Goal: Obtain resource: Obtain resource

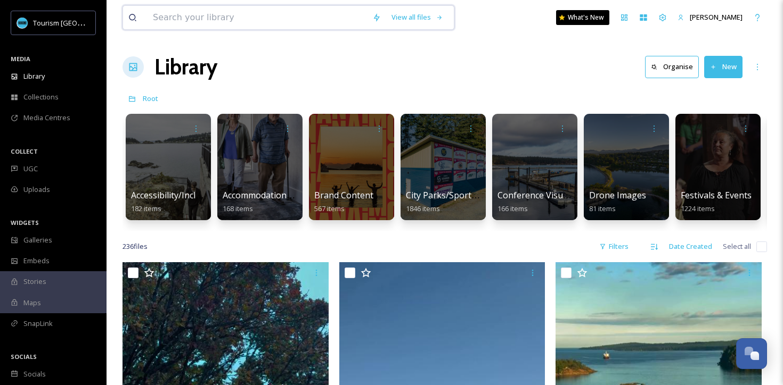
click at [337, 12] on input at bounding box center [256, 17] width 219 height 23
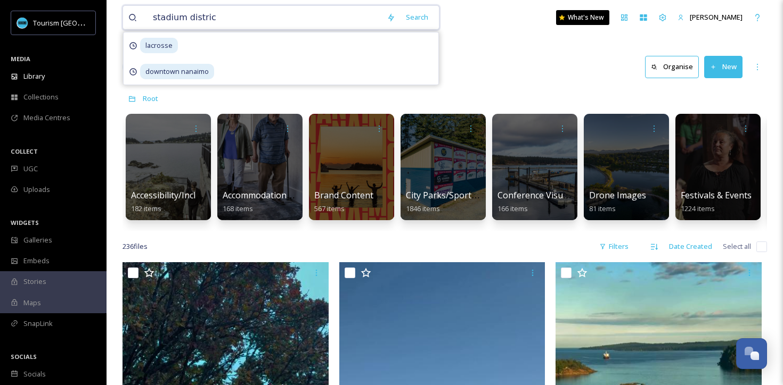
type input "[GEOGRAPHIC_DATA]"
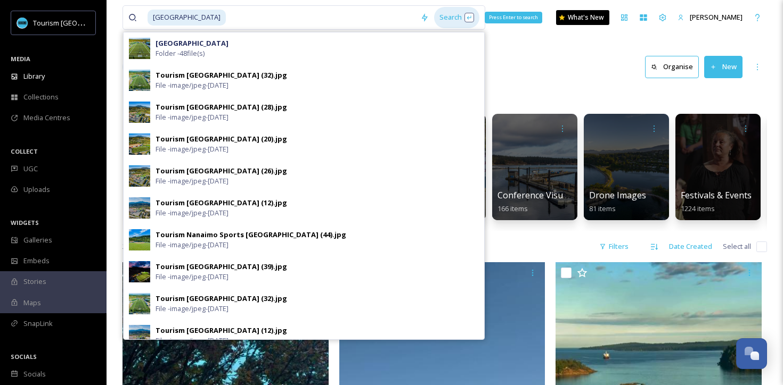
click at [436, 18] on div "Search Press Enter to search" at bounding box center [456, 17] width 45 height 21
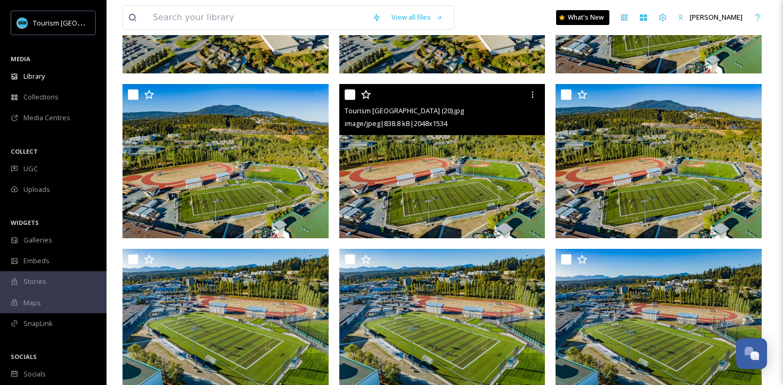
scroll to position [1642, 0]
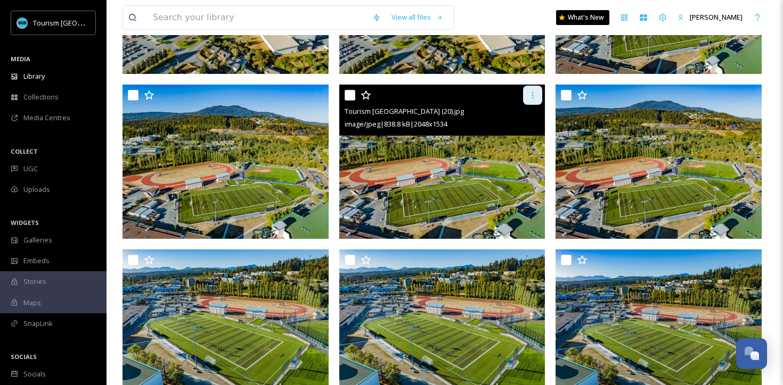
click at [537, 96] on div at bounding box center [532, 95] width 19 height 19
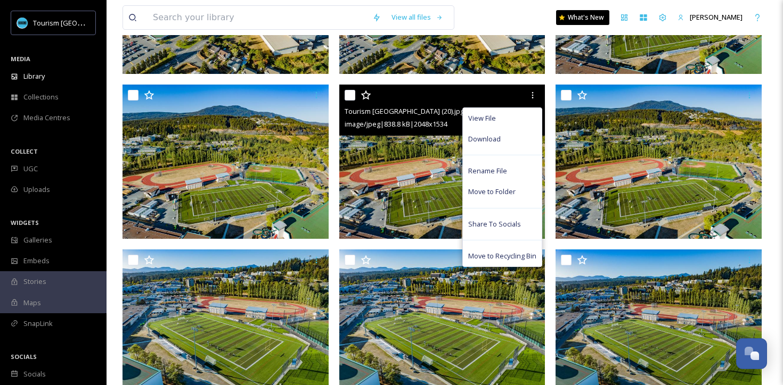
click at [418, 182] on img at bounding box center [442, 162] width 206 height 154
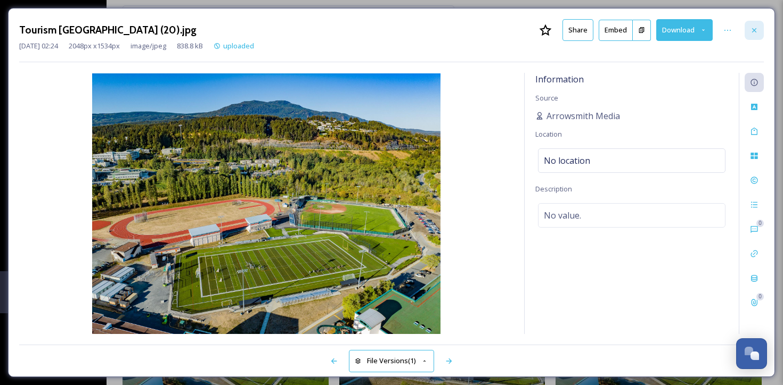
click at [755, 27] on icon at bounding box center [754, 30] width 9 height 9
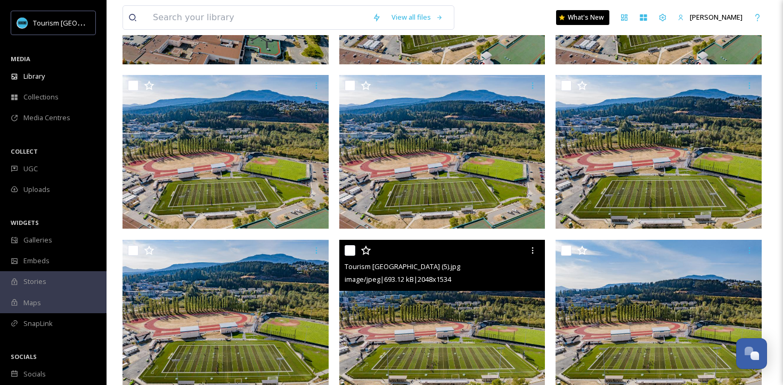
scroll to position [3148, 0]
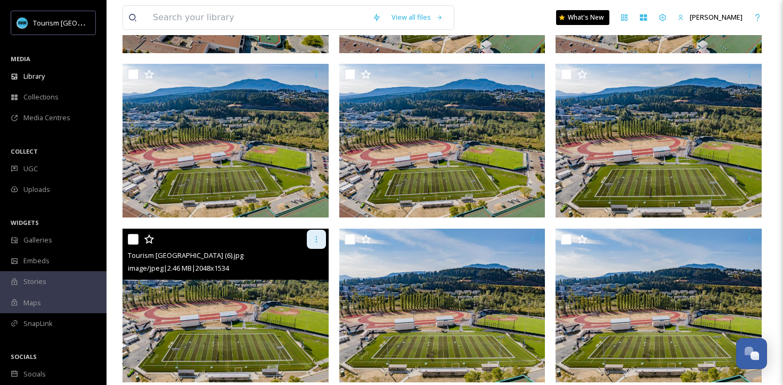
click at [313, 235] on icon at bounding box center [316, 239] width 9 height 9
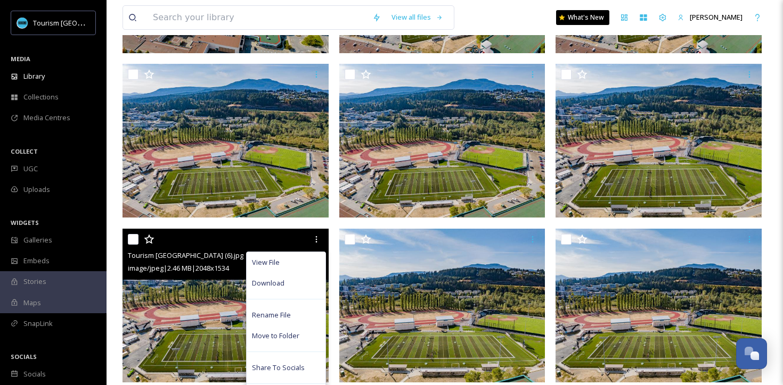
click at [213, 307] on img at bounding box center [225, 306] width 206 height 154
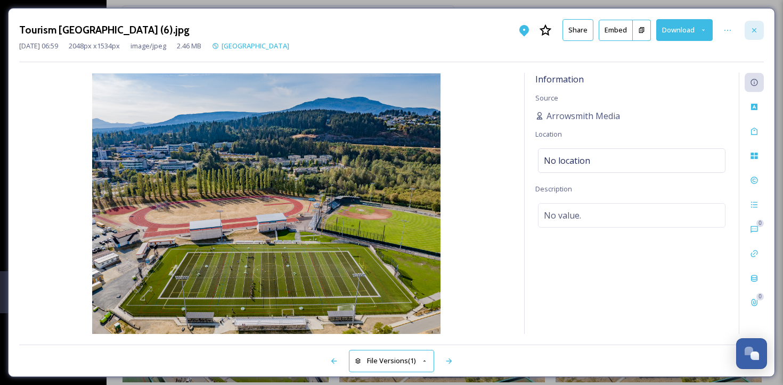
click at [755, 29] on icon at bounding box center [754, 30] width 9 height 9
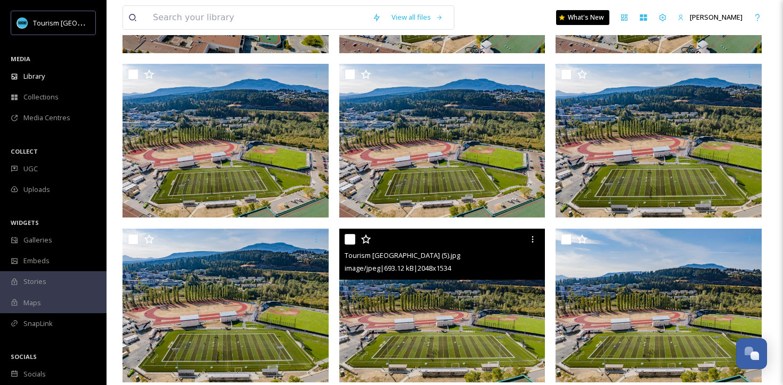
click at [471, 307] on img at bounding box center [442, 306] width 206 height 154
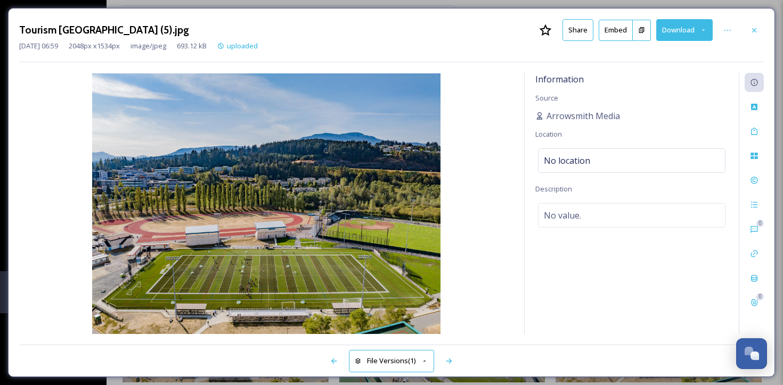
click at [699, 31] on button "Download" at bounding box center [684, 30] width 56 height 22
click at [754, 31] on icon at bounding box center [754, 30] width 4 height 4
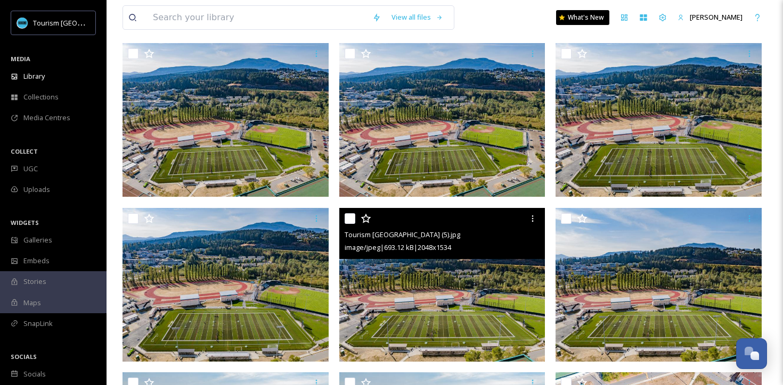
scroll to position [3168, 0]
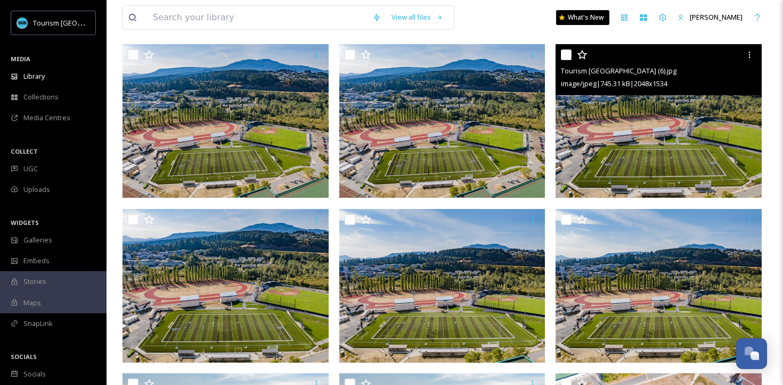
click at [672, 142] on img at bounding box center [658, 121] width 206 height 154
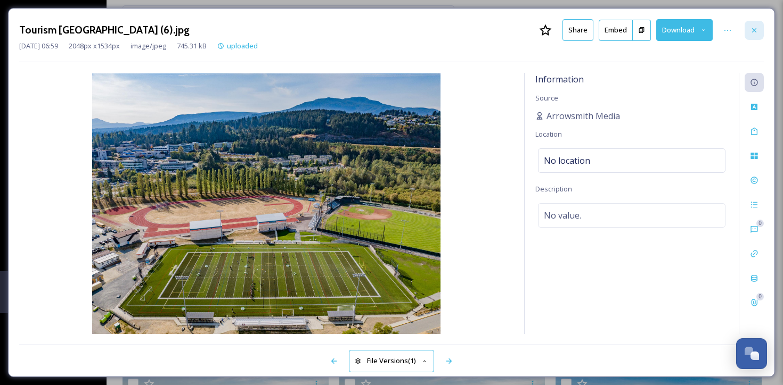
click at [757, 28] on icon at bounding box center [754, 30] width 9 height 9
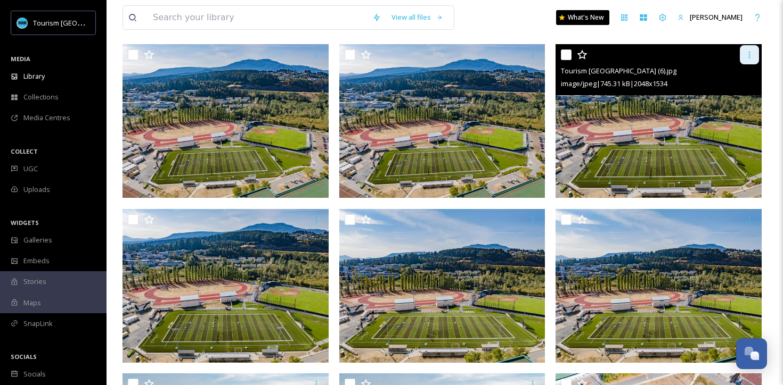
click at [749, 53] on icon at bounding box center [749, 55] width 9 height 9
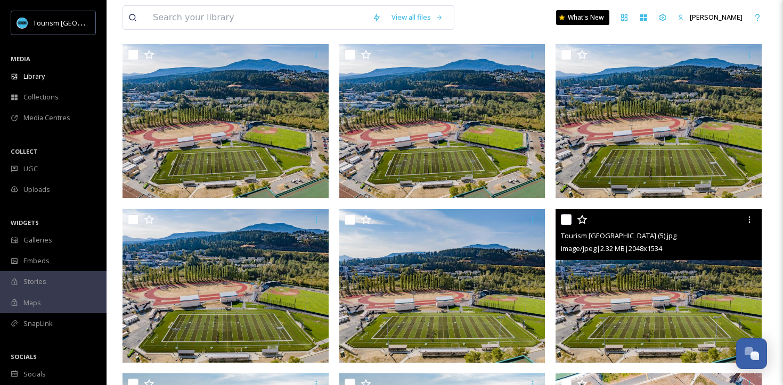
click at [647, 351] on img at bounding box center [658, 286] width 206 height 154
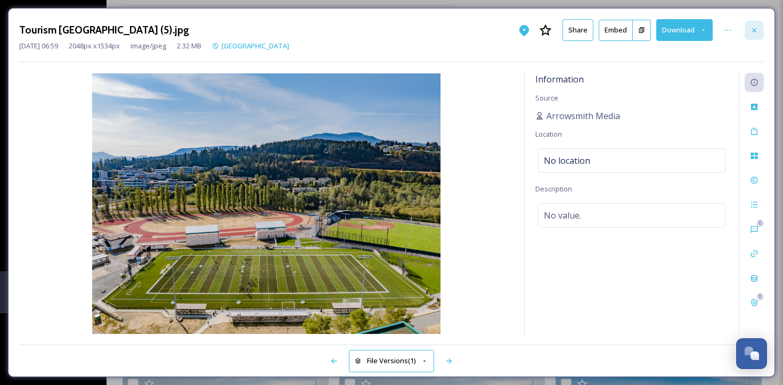
click at [756, 33] on icon at bounding box center [754, 30] width 9 height 9
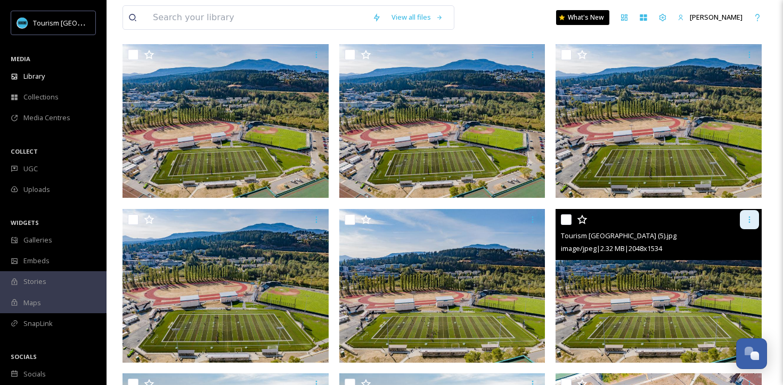
click at [753, 213] on div at bounding box center [749, 219] width 19 height 19
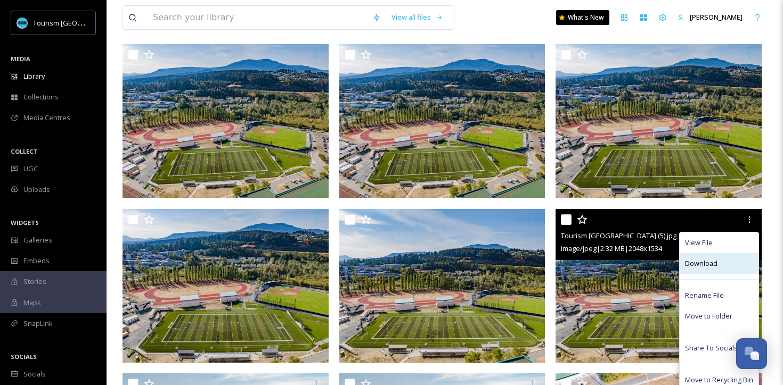
click at [725, 270] on div "Download" at bounding box center [718, 263] width 79 height 21
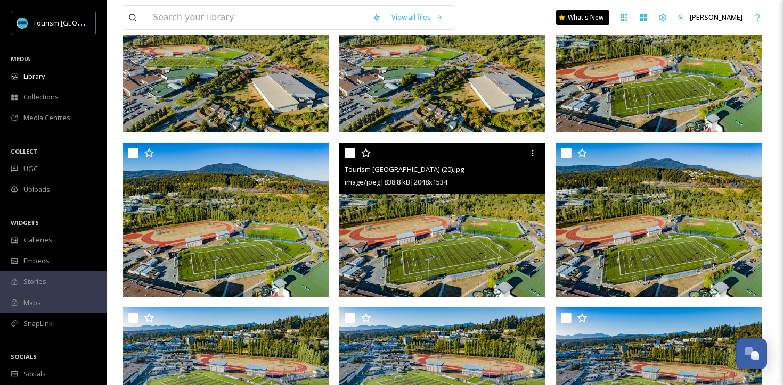
scroll to position [1568, 0]
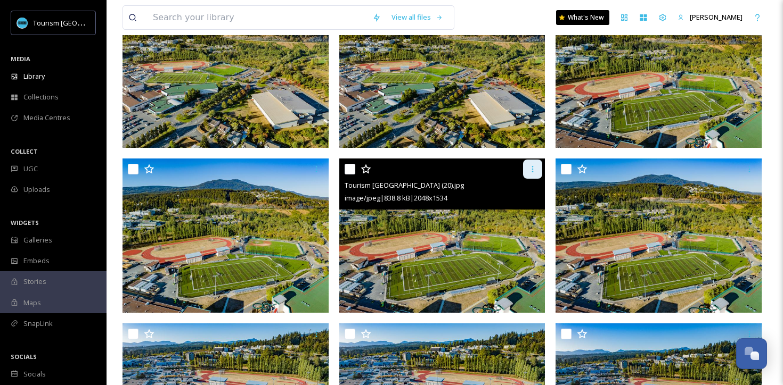
click at [530, 178] on div at bounding box center [532, 169] width 19 height 19
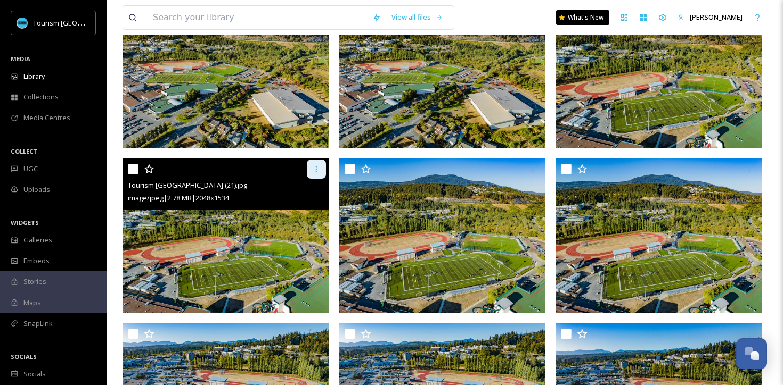
click at [320, 171] on icon at bounding box center [316, 169] width 9 height 9
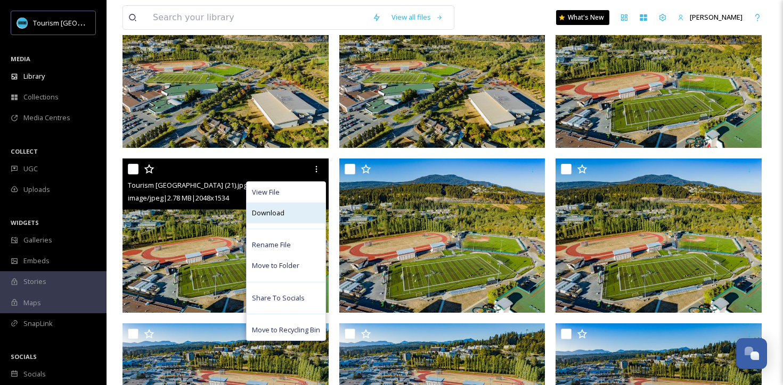
click at [298, 212] on div "Download" at bounding box center [286, 213] width 79 height 21
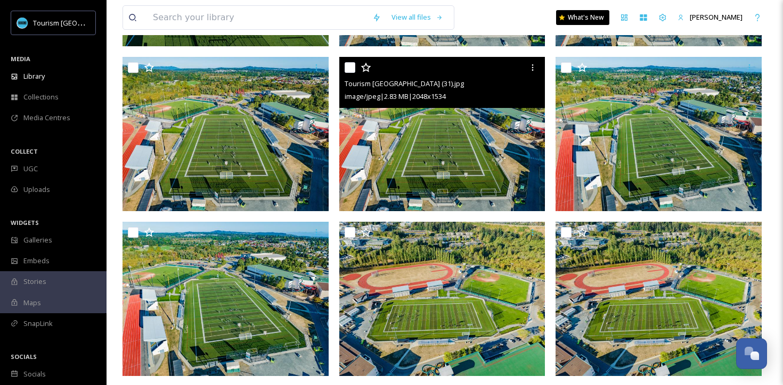
scroll to position [505, 0]
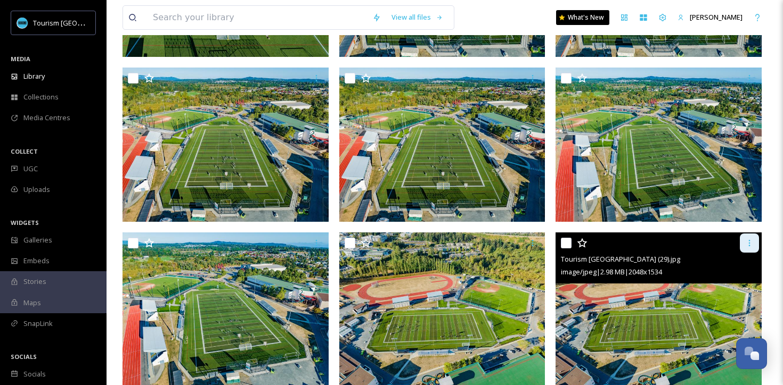
click at [754, 240] on div at bounding box center [749, 243] width 19 height 19
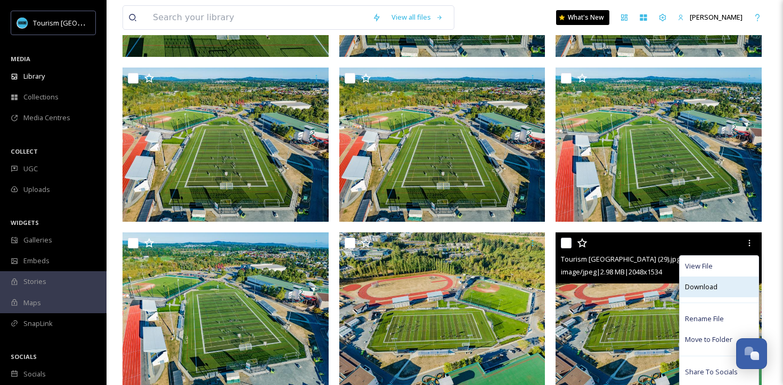
click at [721, 283] on div "Download" at bounding box center [718, 287] width 79 height 21
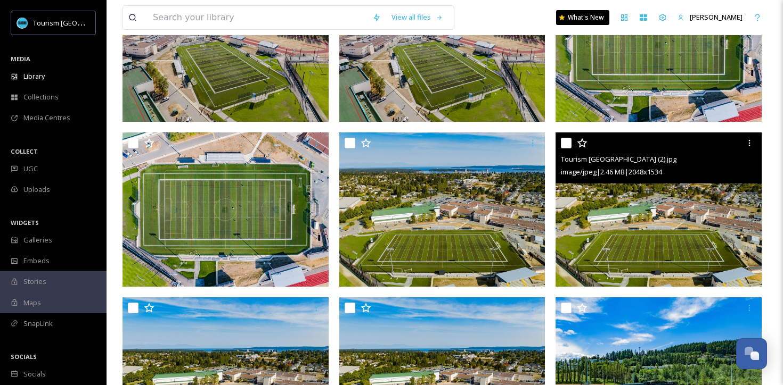
scroll to position [3395, 0]
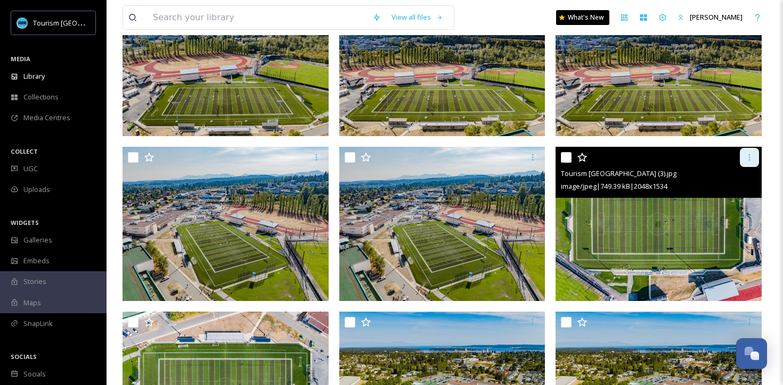
click at [751, 160] on icon at bounding box center [749, 157] width 9 height 9
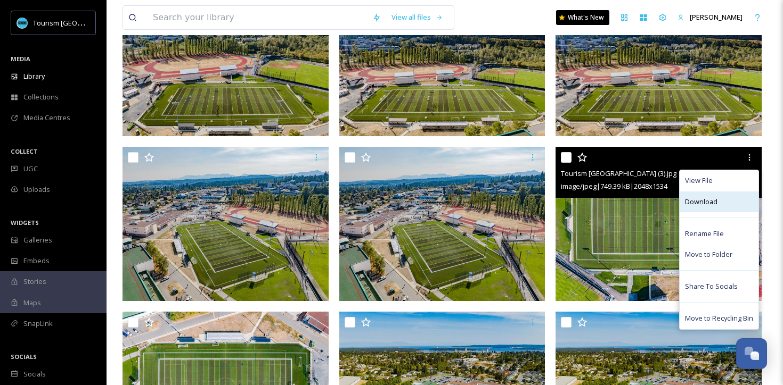
click at [716, 206] on span "Download" at bounding box center [701, 202] width 32 height 10
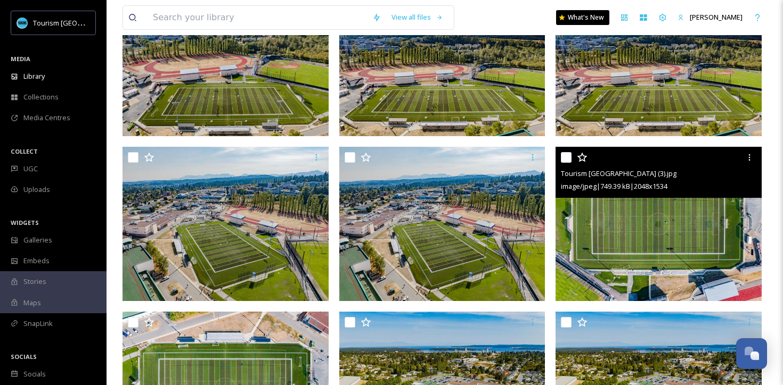
click at [564, 162] on input "checkbox" at bounding box center [566, 157] width 11 height 11
checkbox input "true"
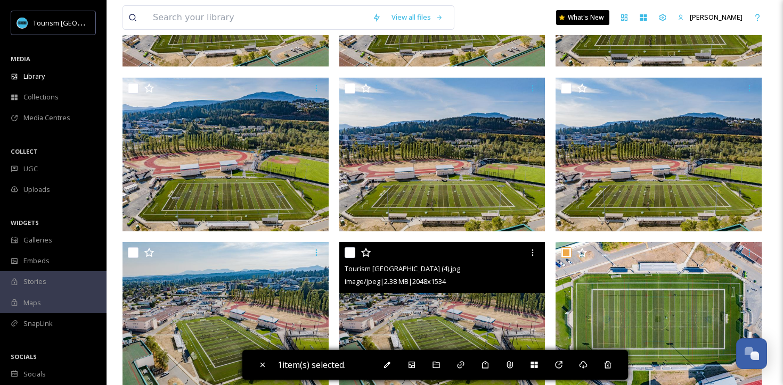
scroll to position [3299, 0]
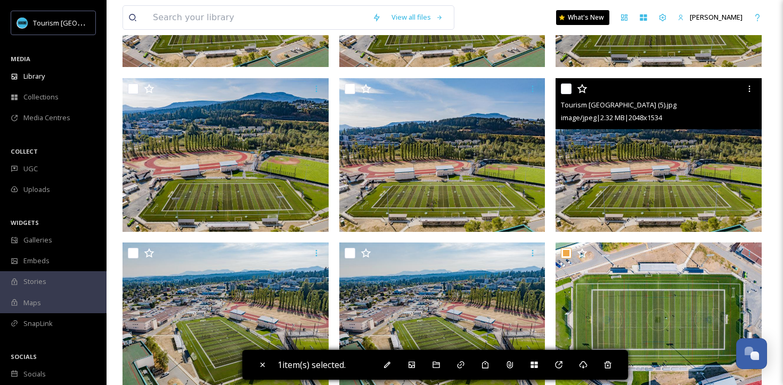
click at [565, 87] on input "checkbox" at bounding box center [566, 89] width 11 height 11
checkbox input "true"
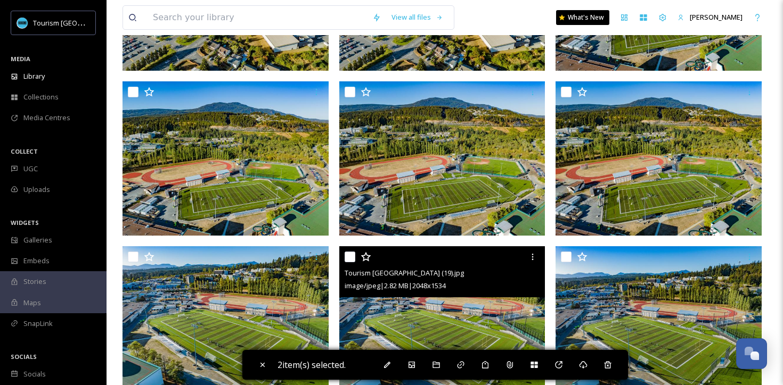
scroll to position [1634, 0]
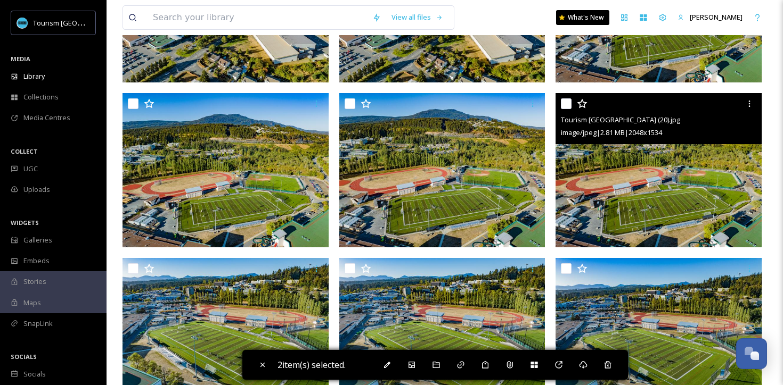
click at [569, 104] on input "checkbox" at bounding box center [566, 103] width 11 height 11
checkbox input "true"
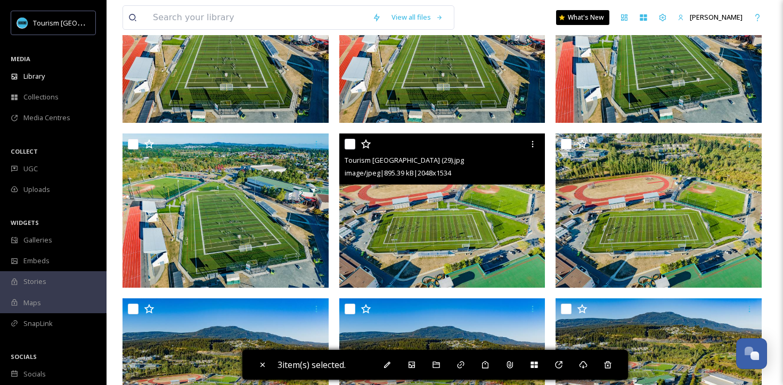
scroll to position [589, 0]
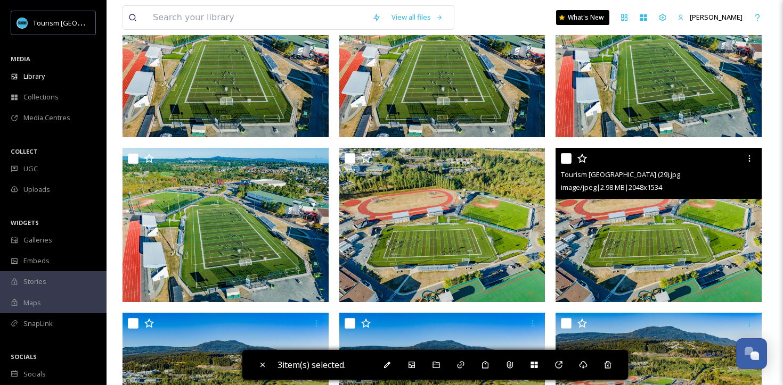
click at [568, 158] on input "checkbox" at bounding box center [566, 158] width 11 height 11
checkbox input "true"
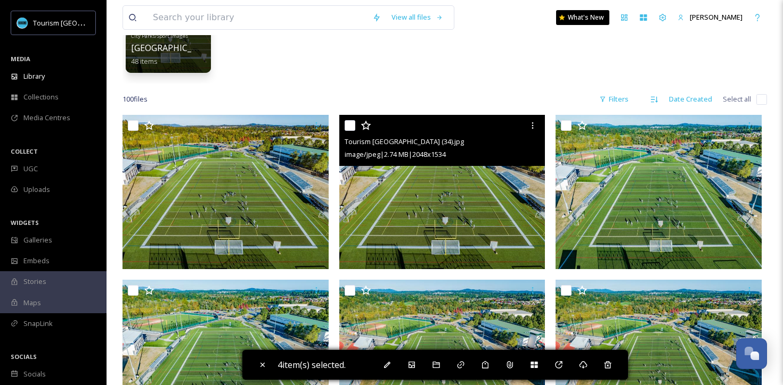
scroll to position [113, 0]
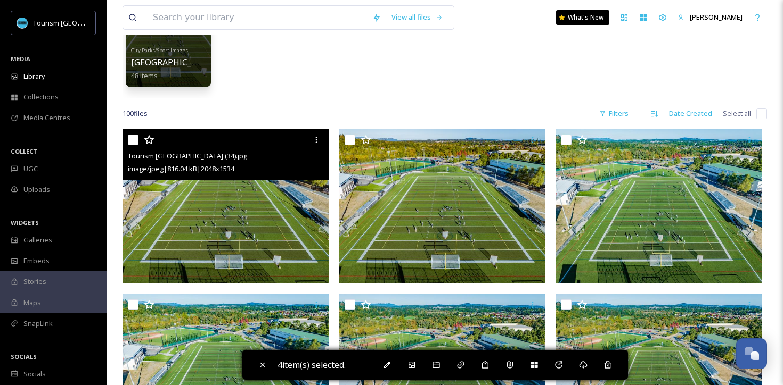
click at [133, 143] on input "checkbox" at bounding box center [133, 140] width 11 height 11
checkbox input "true"
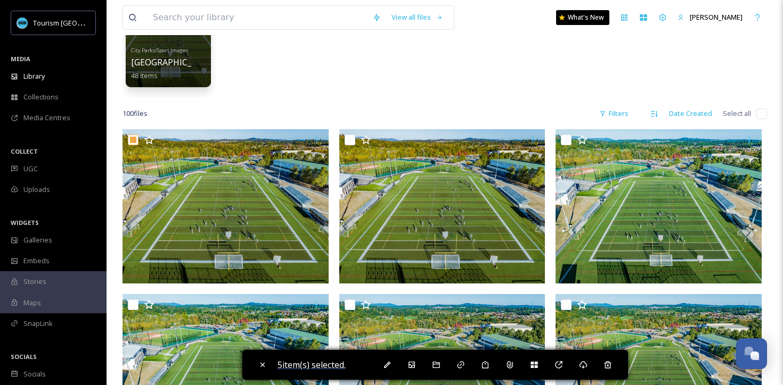
click at [298, 362] on span "5 item(s) selected." at bounding box center [311, 365] width 68 height 12
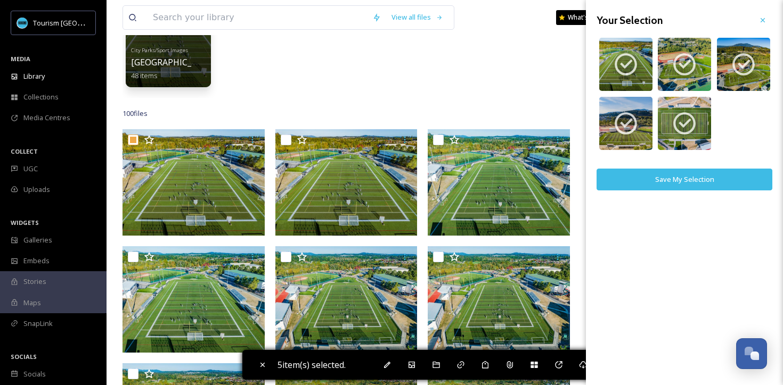
click at [678, 182] on button "Save My Selection" at bounding box center [684, 180] width 176 height 22
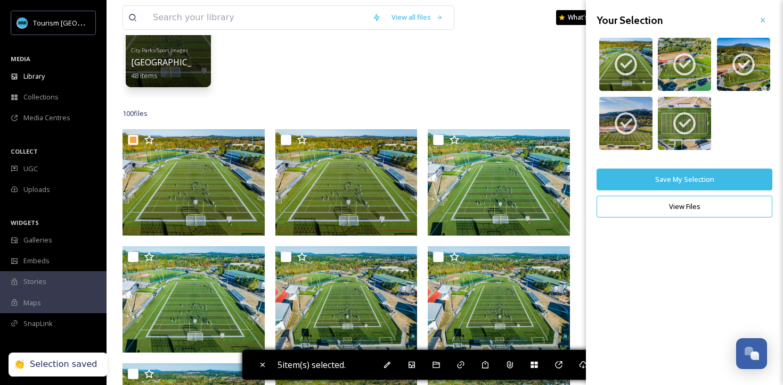
click at [677, 214] on button "View Files" at bounding box center [684, 207] width 176 height 22
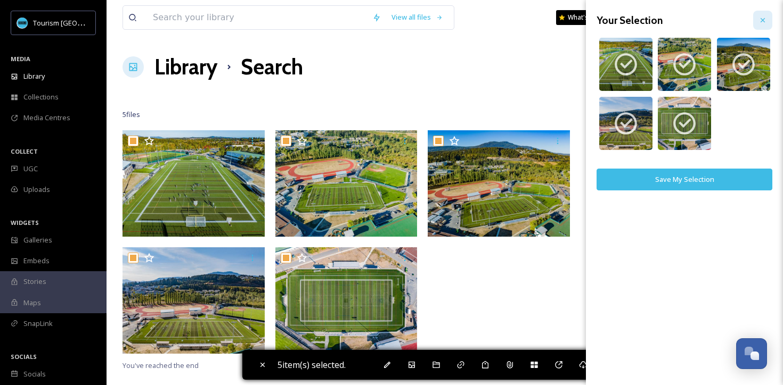
click at [760, 18] on icon at bounding box center [762, 20] width 9 height 9
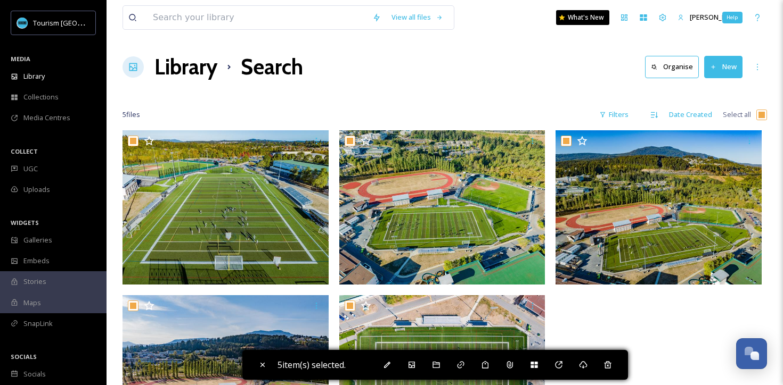
click at [760, 18] on icon at bounding box center [757, 17] width 9 height 9
click at [758, 68] on icon at bounding box center [757, 67] width 9 height 9
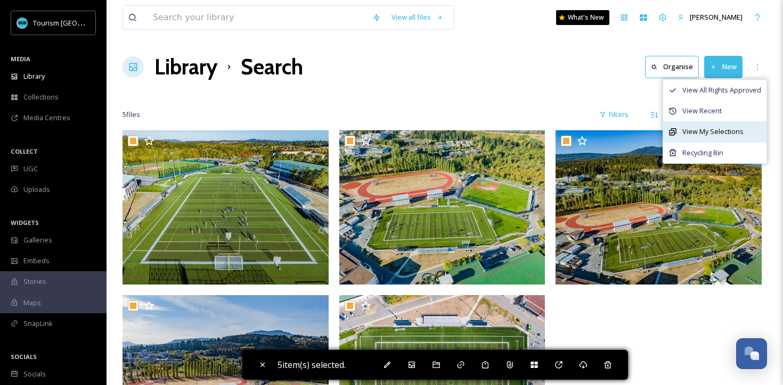
click at [718, 133] on span "View My Selections" at bounding box center [712, 132] width 61 height 10
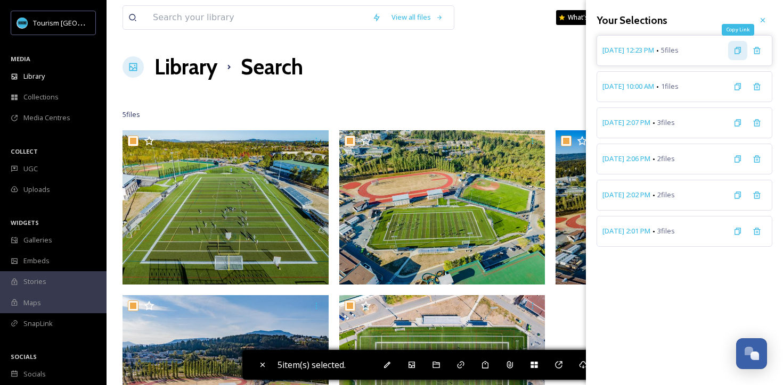
click at [738, 53] on icon at bounding box center [737, 50] width 9 height 9
